Goal: Find specific fact: Find specific fact

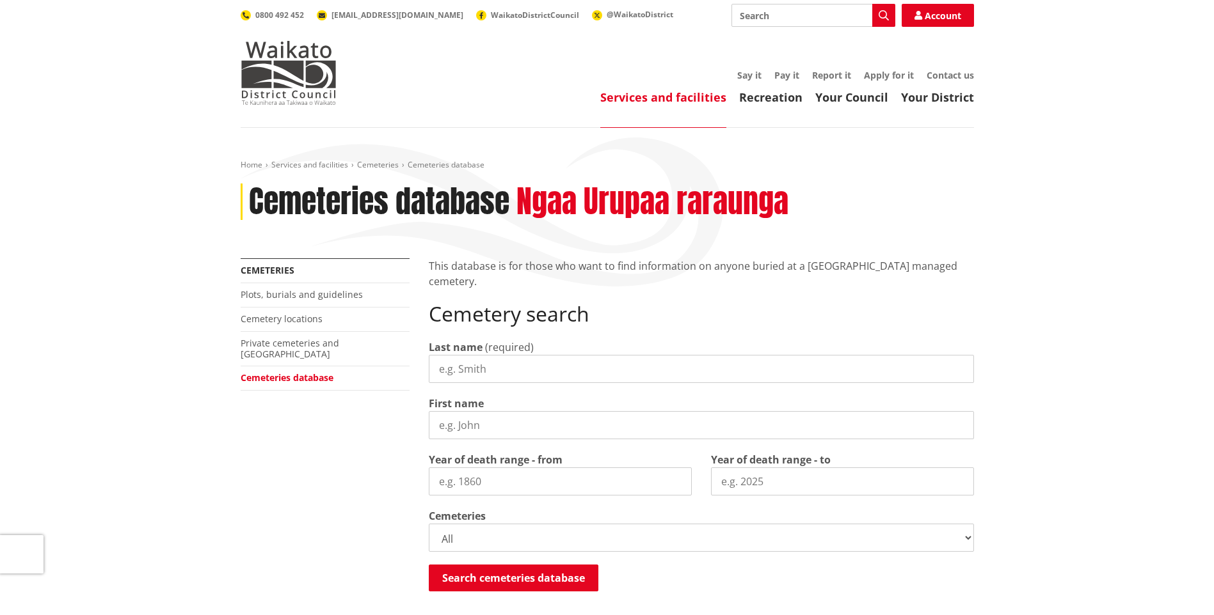
scroll to position [64, 0]
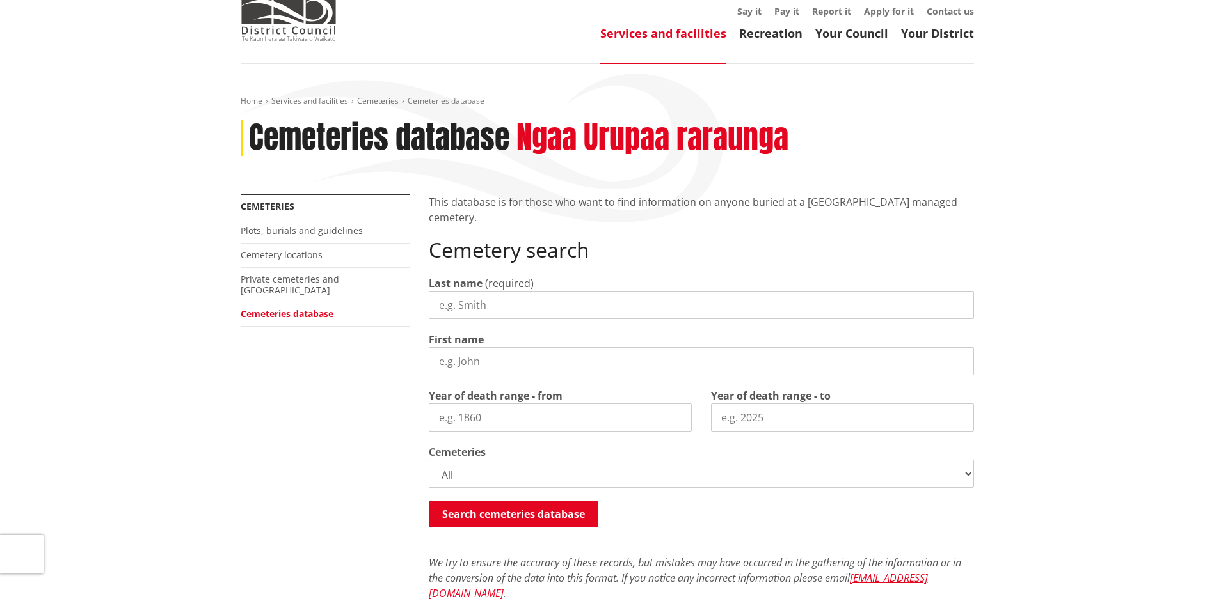
click at [504, 306] on input "Last name" at bounding box center [701, 305] width 545 height 28
type input "mackie"
type input "dorothea"
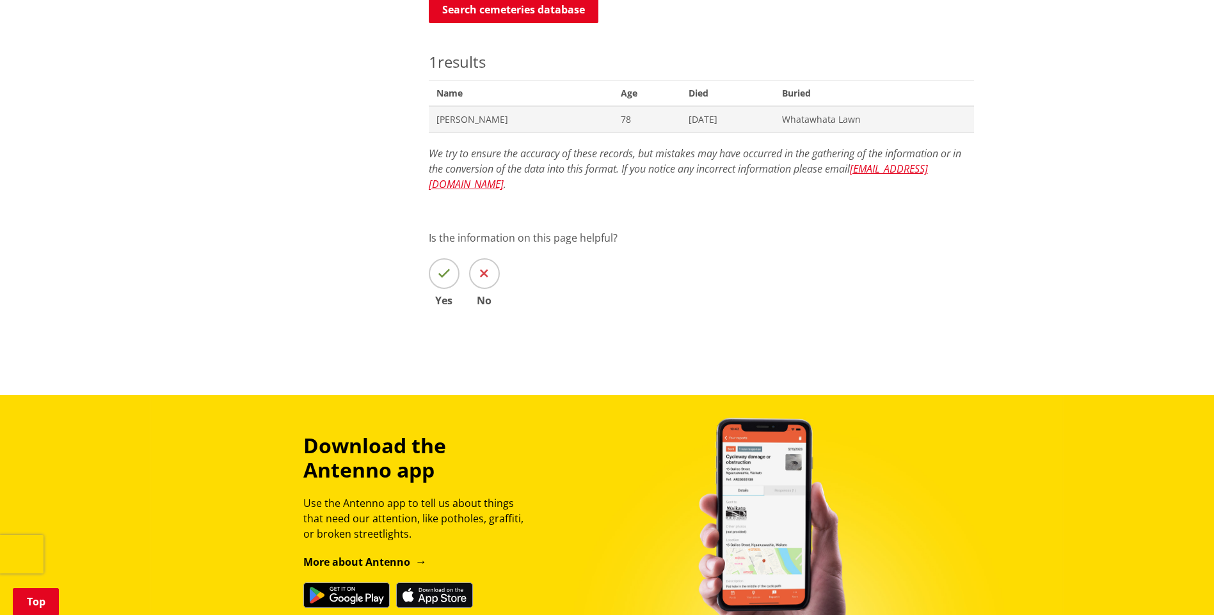
scroll to position [491, 0]
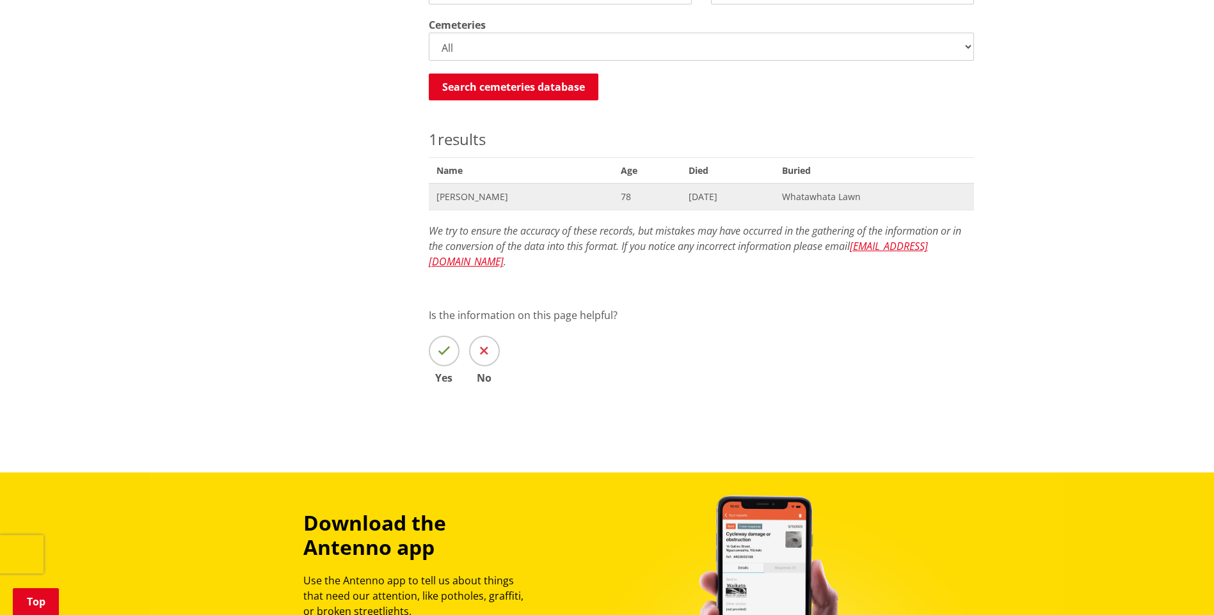
click at [673, 193] on span "78" at bounding box center [647, 197] width 52 height 13
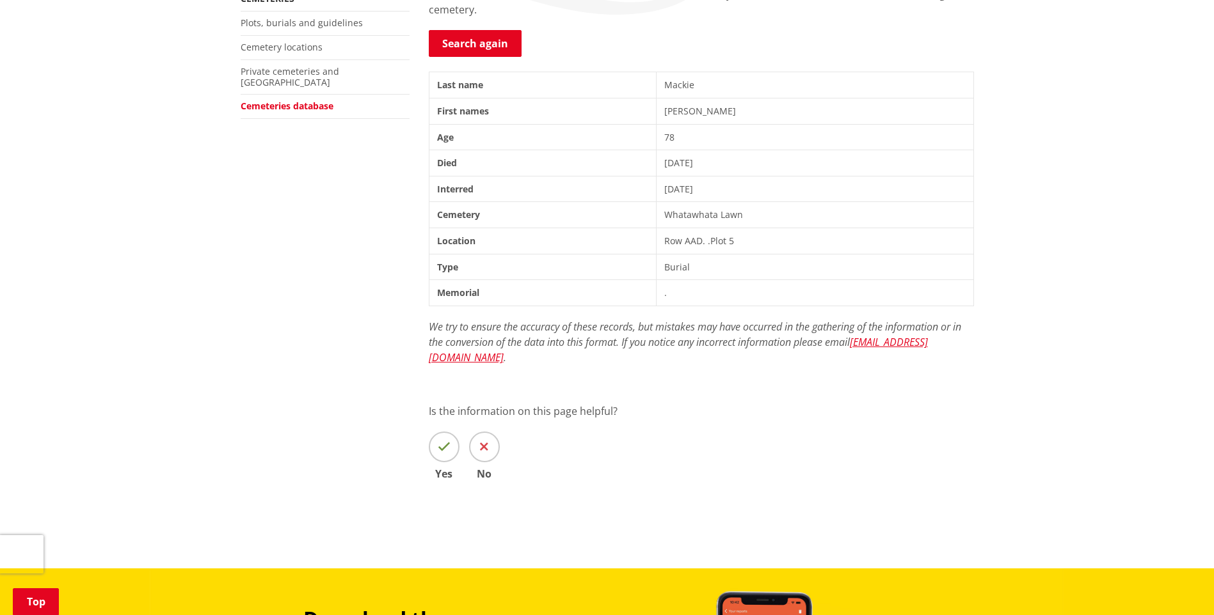
scroll to position [320, 0]
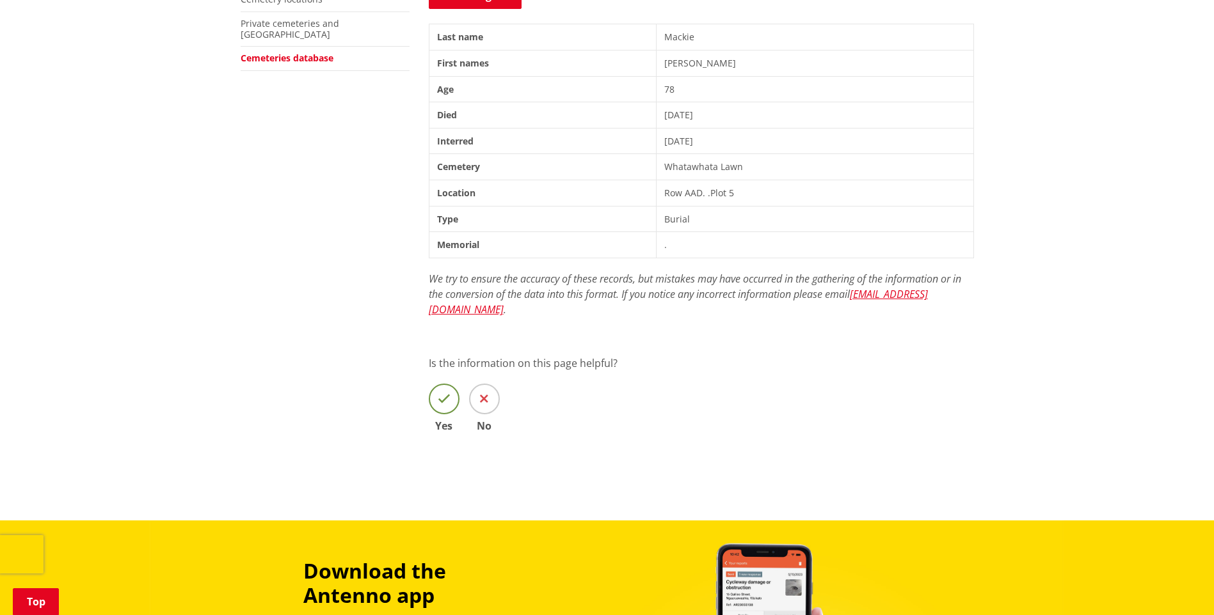
click at [431, 384] on span at bounding box center [444, 399] width 31 height 31
click at [0, 0] on input "Yes" at bounding box center [0, 0] width 0 height 0
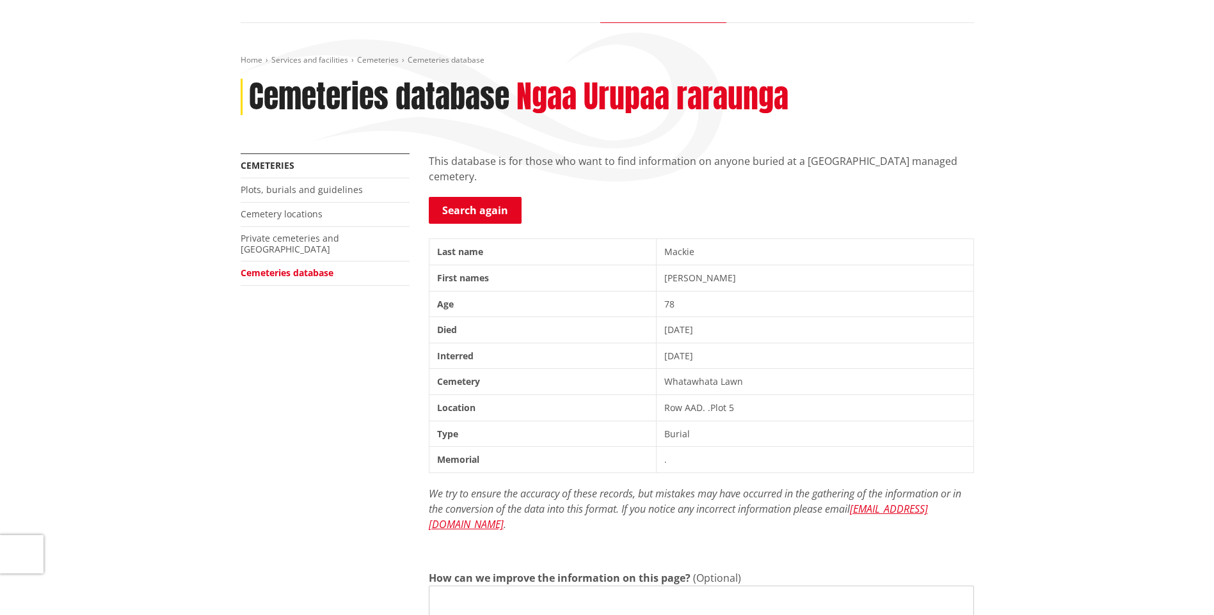
scroll to position [128, 0]
